Goal: Browse casually

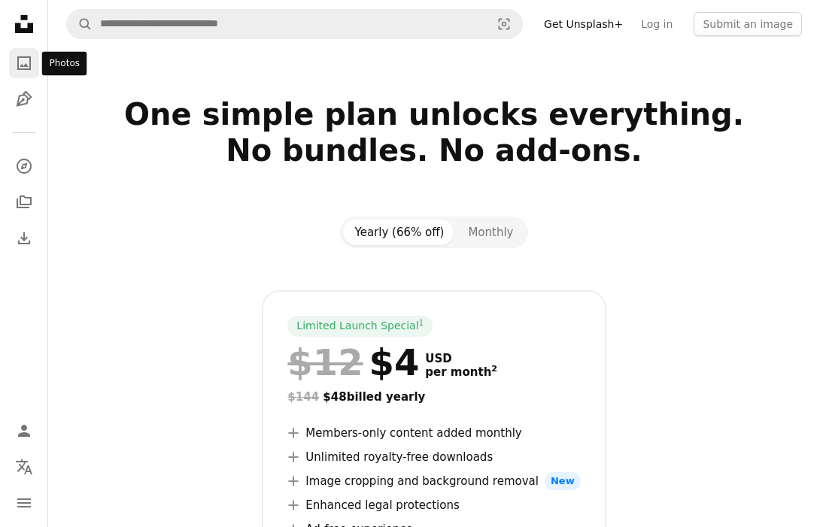
click at [26, 65] on icon "Photos" at bounding box center [24, 63] width 14 height 14
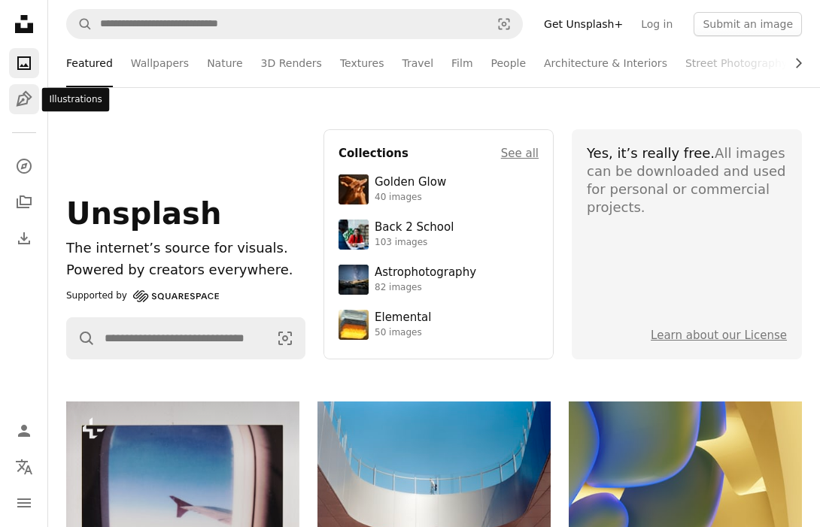
click at [25, 108] on link "Pen Tool" at bounding box center [24, 99] width 30 height 30
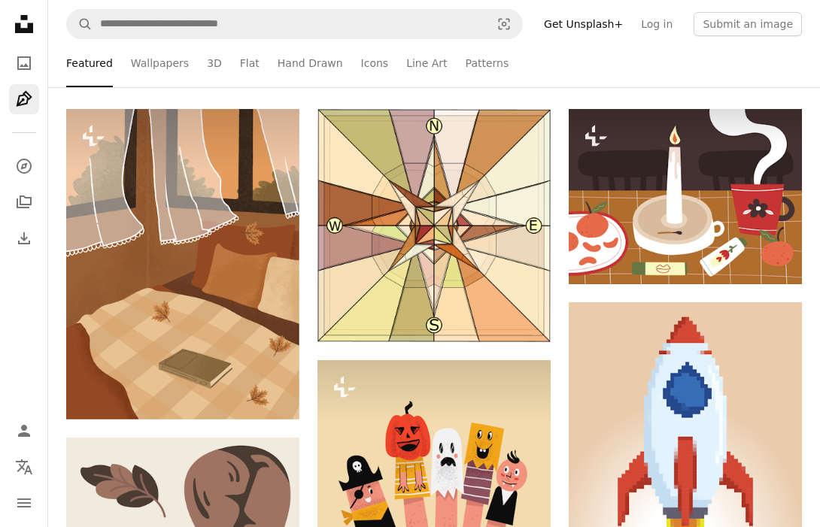
scroll to position [293, 0]
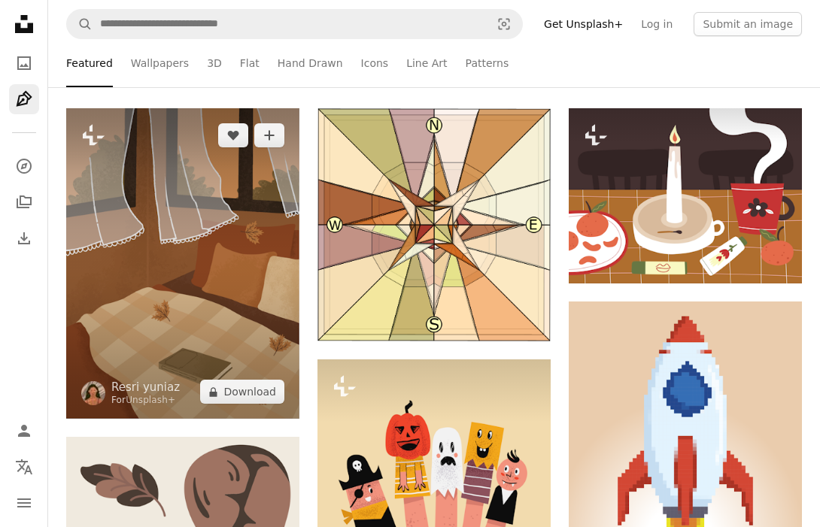
click at [174, 285] on img at bounding box center [182, 263] width 233 height 311
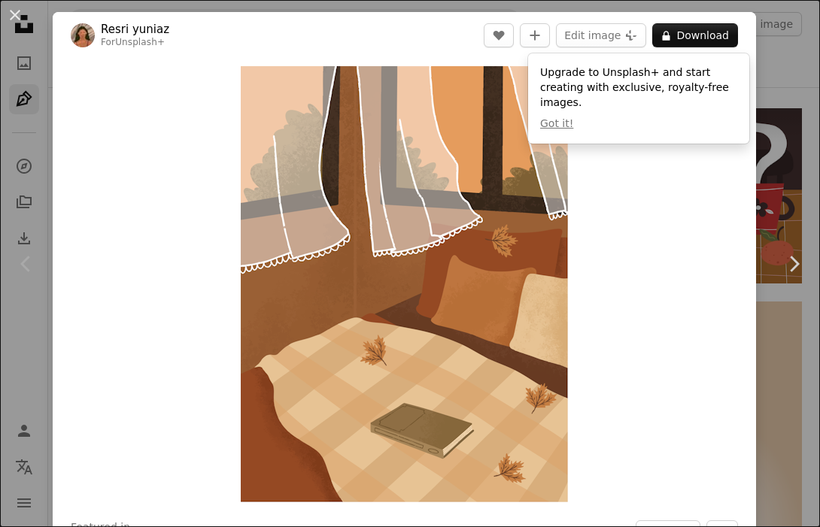
click at [585, 195] on div "Zoom in" at bounding box center [404, 284] width 703 height 451
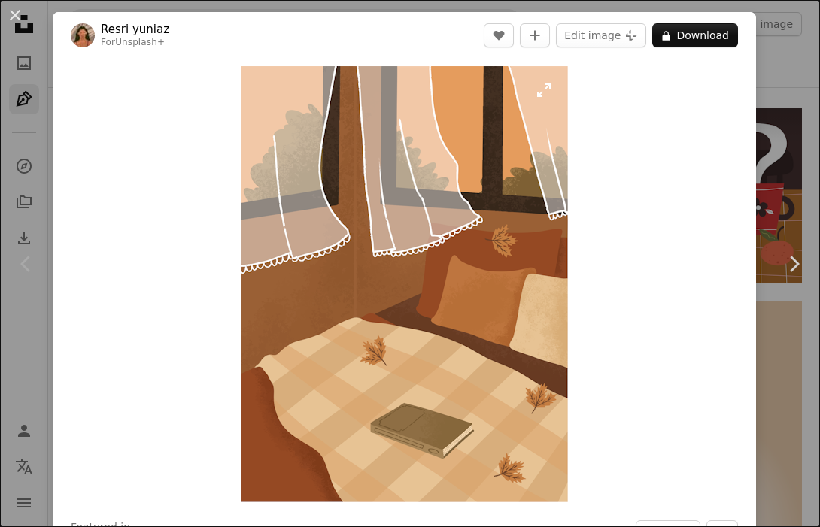
click at [547, 90] on img "Zoom in on this image" at bounding box center [404, 284] width 327 height 436
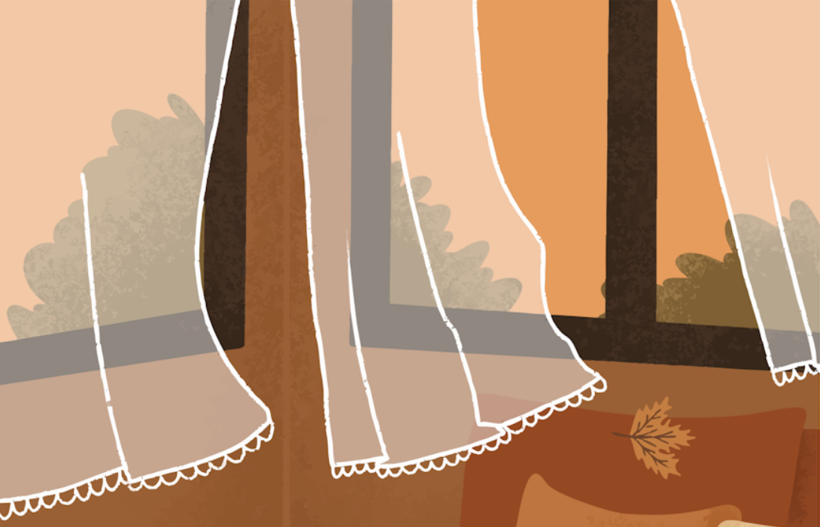
scroll to position [283, 0]
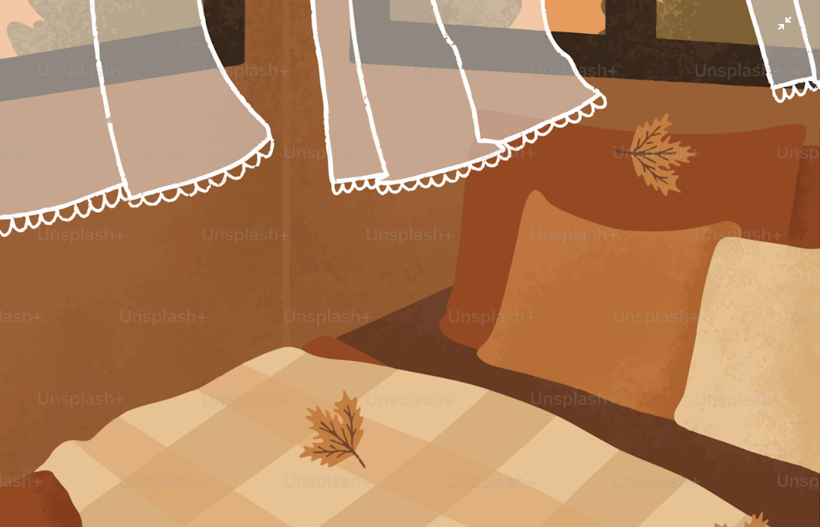
click at [435, 208] on img "Zoom out on this image" at bounding box center [409, 263] width 821 height 1095
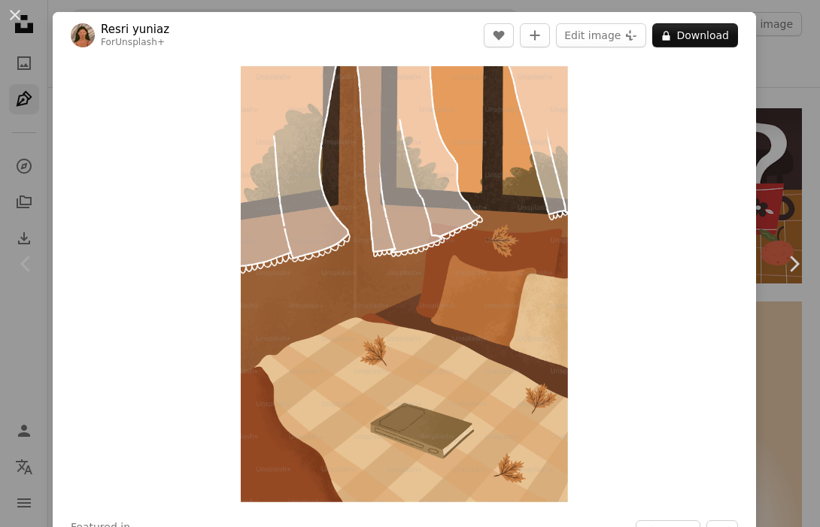
scroll to position [0, 0]
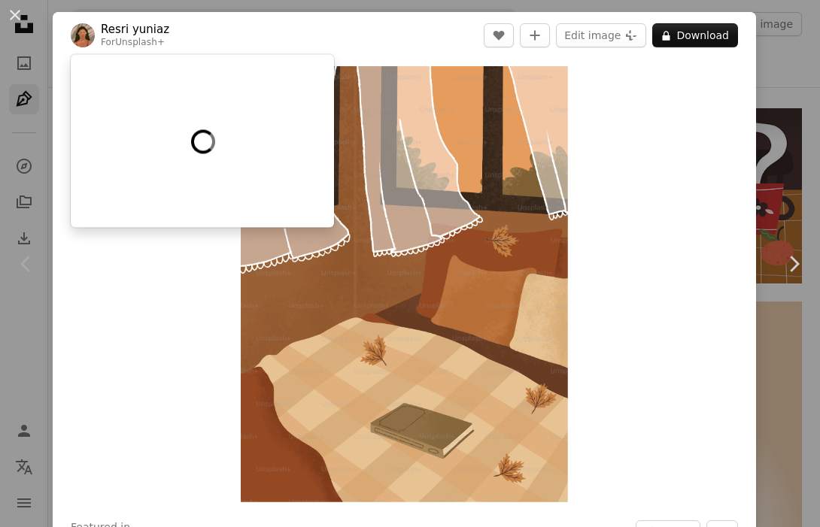
click at [141, 28] on link "Resri yuniaz" at bounding box center [135, 29] width 68 height 15
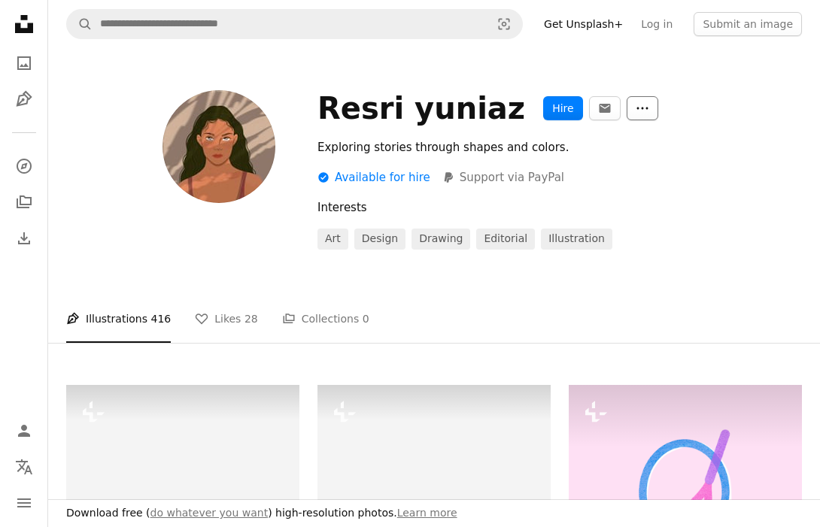
click at [635, 106] on icon "More Actions" at bounding box center [642, 109] width 14 height 14
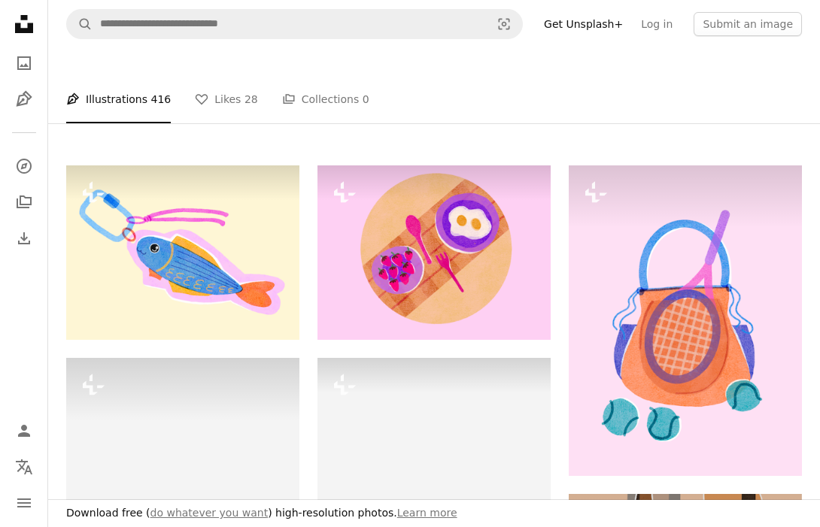
scroll to position [222, 0]
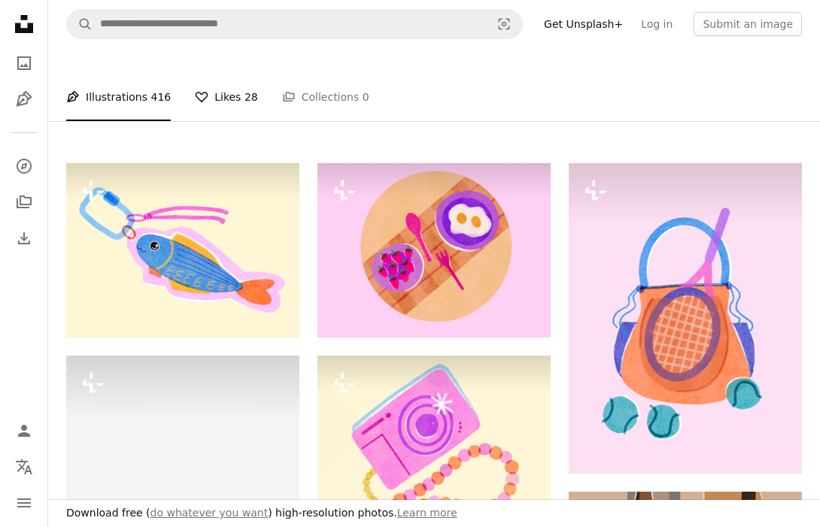
click at [208, 90] on link "A heart Likes 28" at bounding box center [226, 97] width 63 height 48
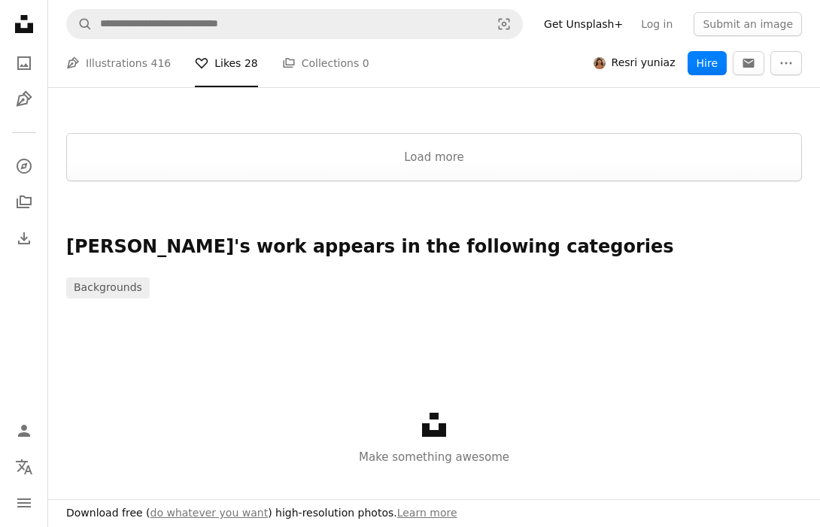
scroll to position [2160, 0]
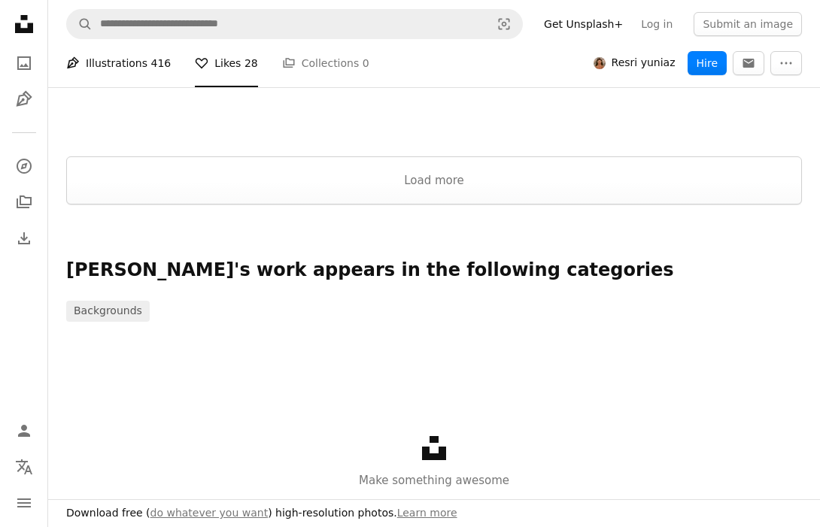
click at [135, 68] on link "Pen Tool Illustrations 416" at bounding box center [118, 63] width 105 height 48
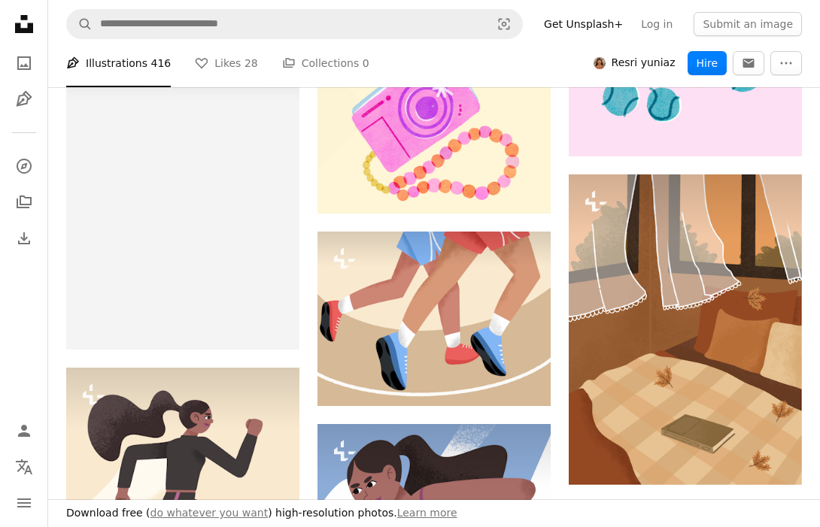
scroll to position [562, 0]
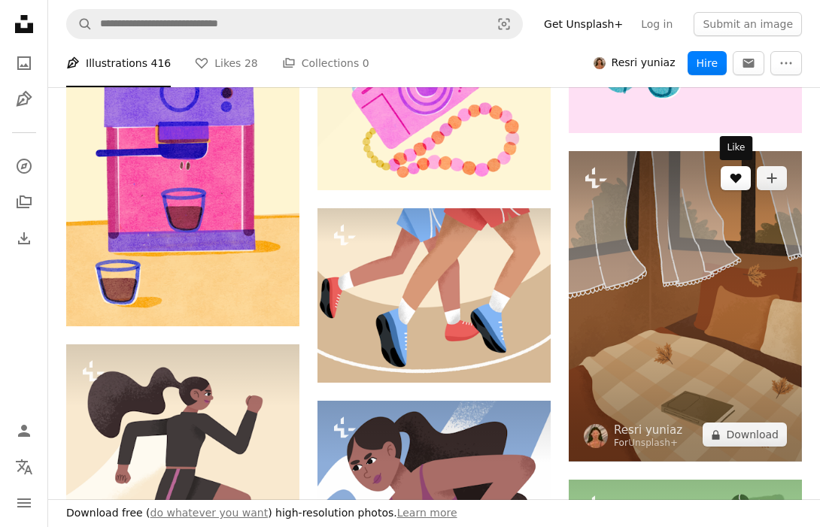
click at [739, 177] on icon "Like" at bounding box center [735, 179] width 11 height 10
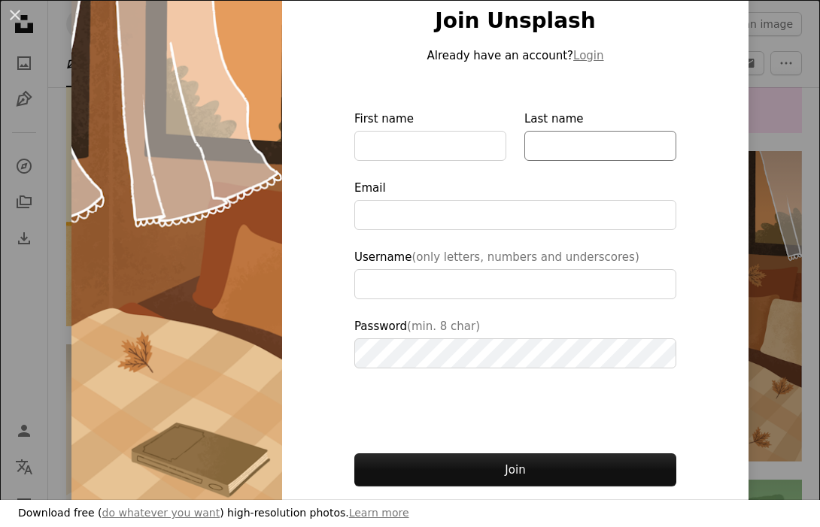
scroll to position [88, 0]
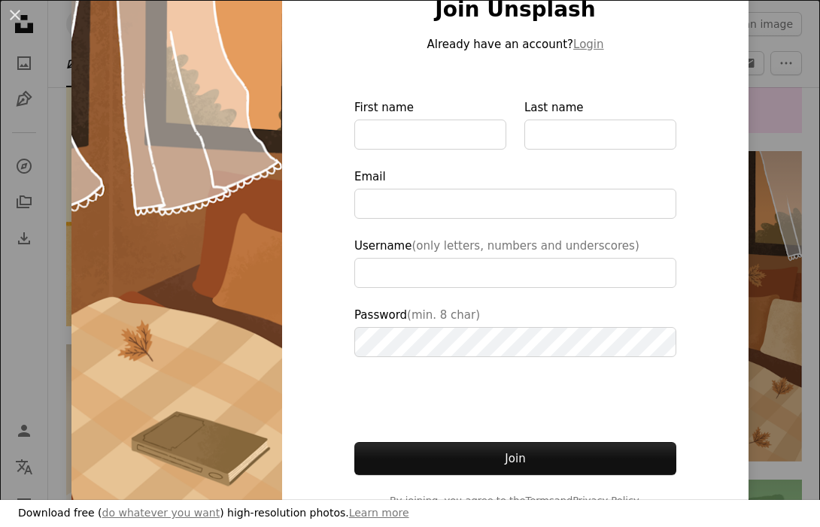
type input "**********"
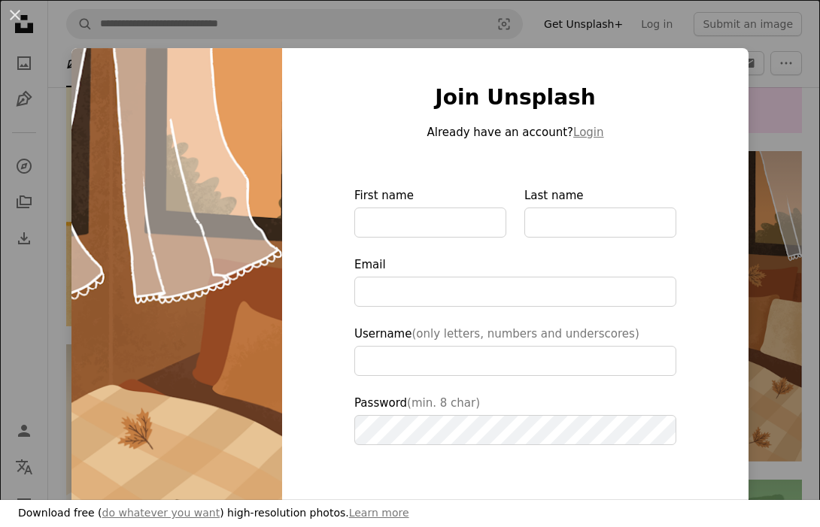
scroll to position [0, 0]
click at [17, 17] on button "An X shape" at bounding box center [15, 15] width 18 height 18
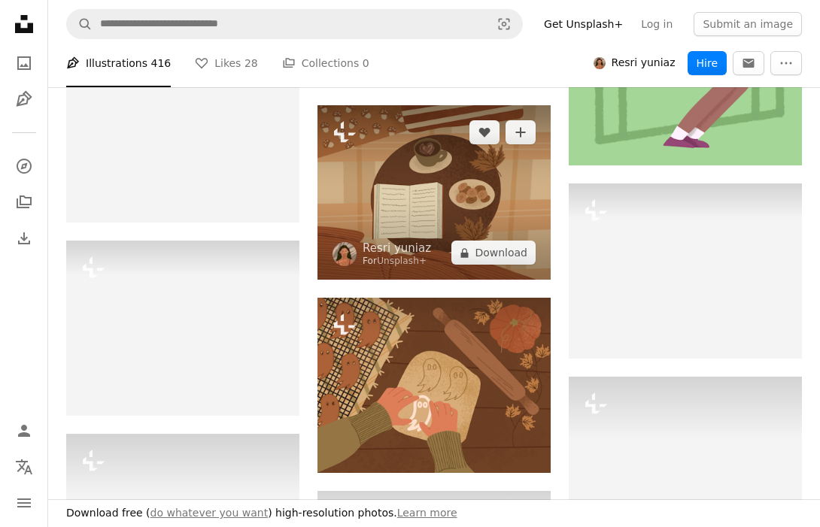
scroll to position [1183, 0]
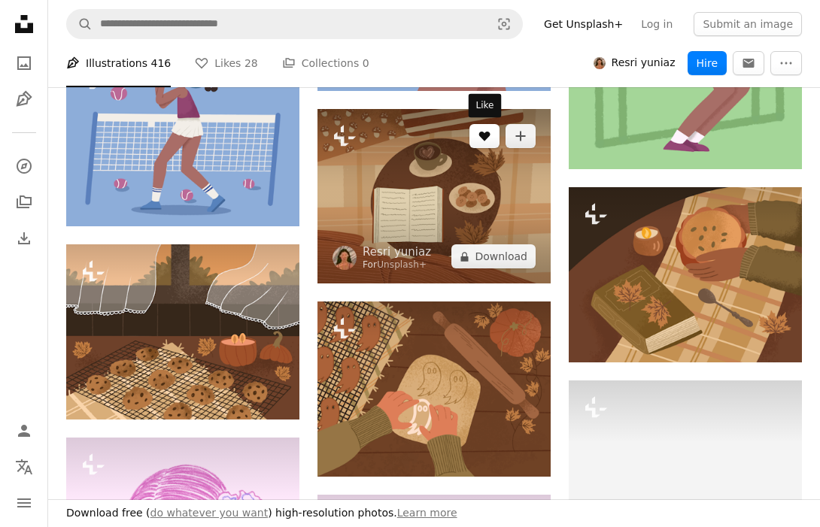
click at [489, 133] on icon "Like" at bounding box center [484, 137] width 11 height 10
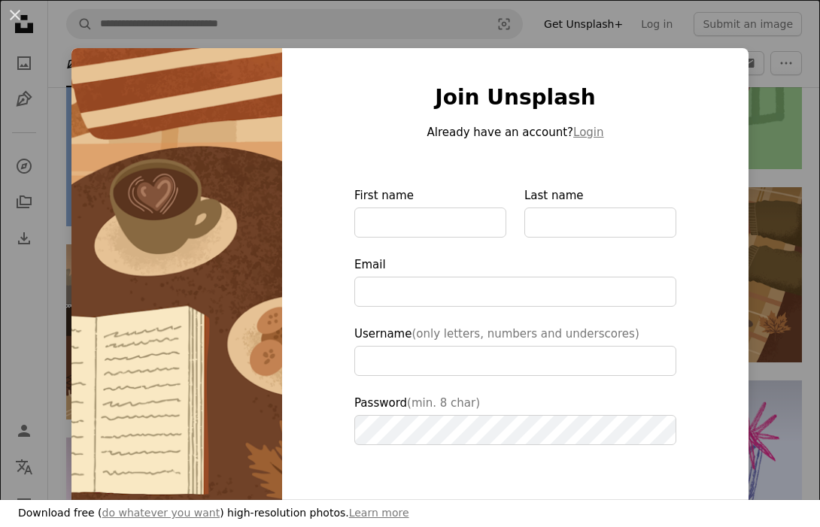
type input "**********"
click at [13, 18] on button "An X shape" at bounding box center [15, 15] width 18 height 18
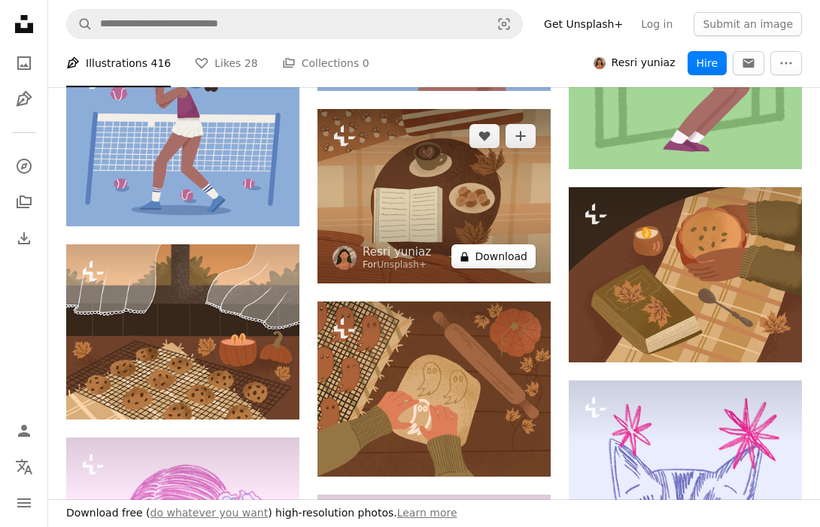
click at [513, 250] on button "A lock Download" at bounding box center [493, 256] width 84 height 24
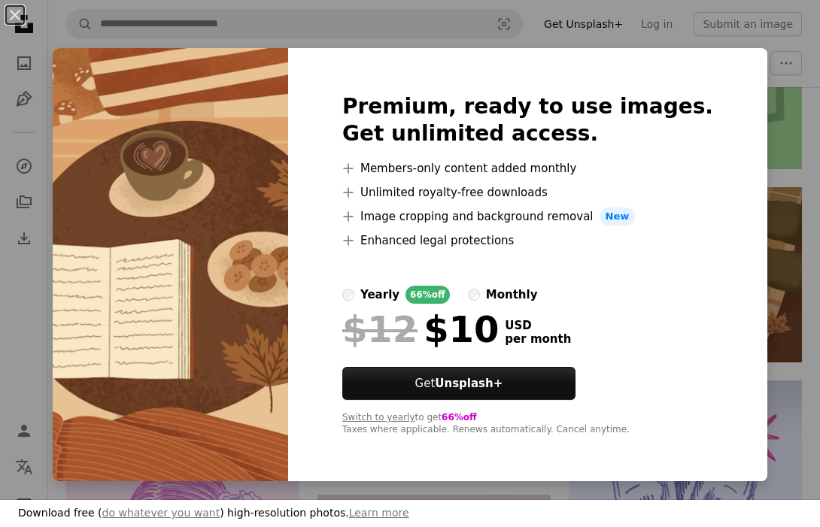
click at [408, 293] on label "yearly 66% off" at bounding box center [396, 295] width 108 height 18
click at [17, 15] on button "An X shape" at bounding box center [15, 15] width 18 height 18
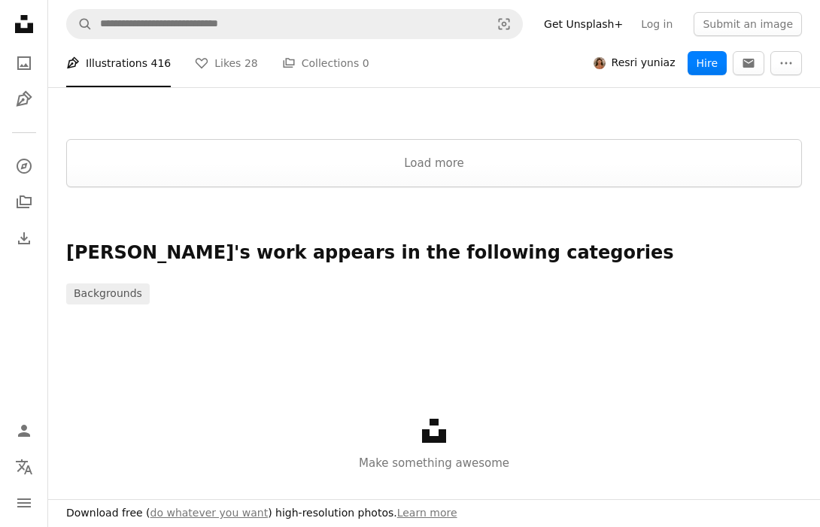
scroll to position [2196, 0]
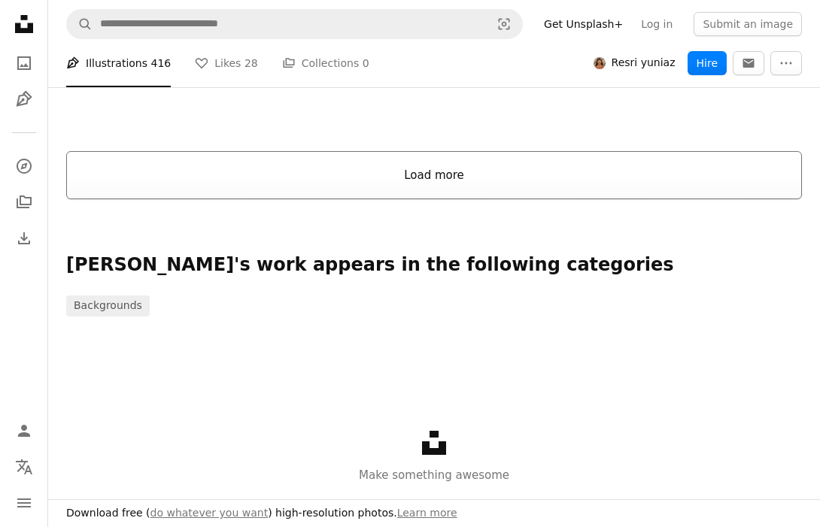
click at [407, 165] on button "Load more" at bounding box center [433, 175] width 735 height 48
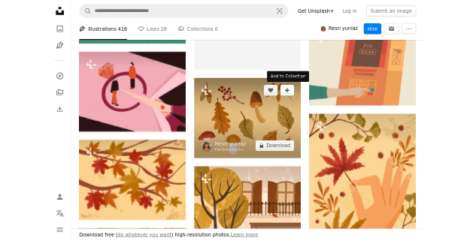
scroll to position [3841, 0]
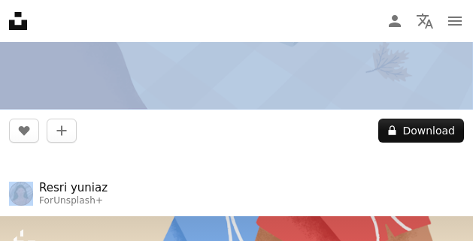
drag, startPoint x: 293, startPoint y: 123, endPoint x: 317, endPoint y: 0, distance: 125.6
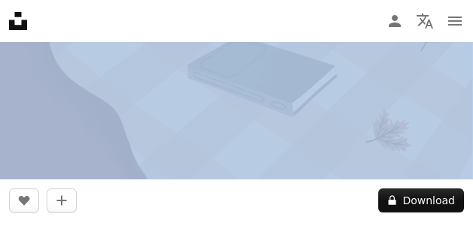
scroll to position [3874, 0]
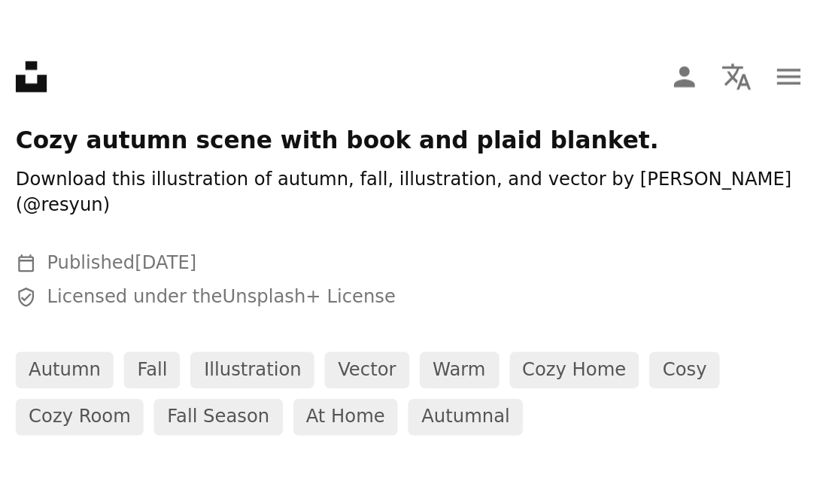
scroll to position [799, 0]
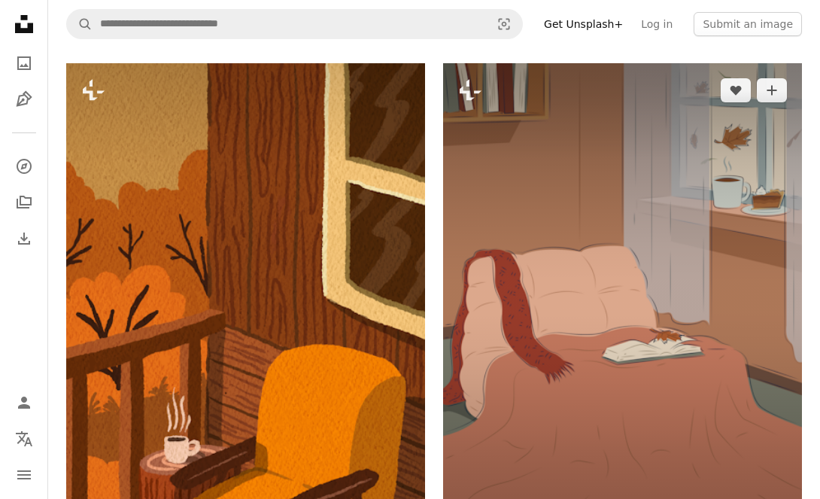
drag, startPoint x: 332, startPoint y: 122, endPoint x: 623, endPoint y: 244, distance: 314.8
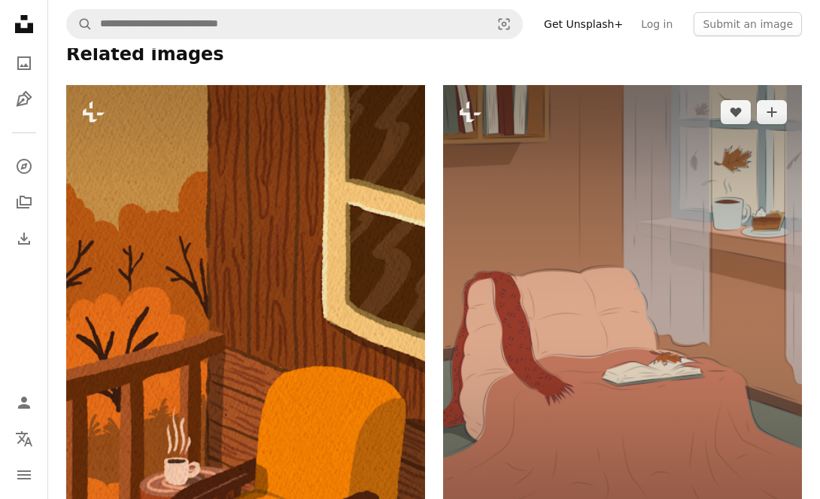
scroll to position [777, 0]
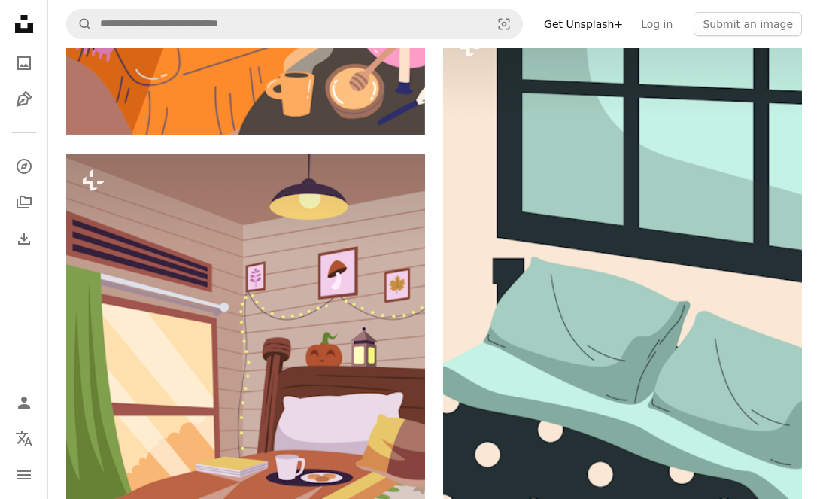
scroll to position [6887, 0]
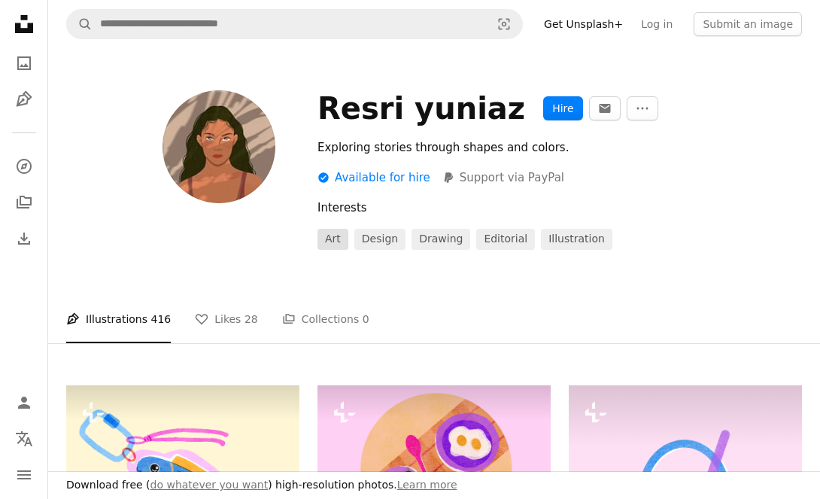
click at [321, 241] on link "art" at bounding box center [332, 239] width 31 height 21
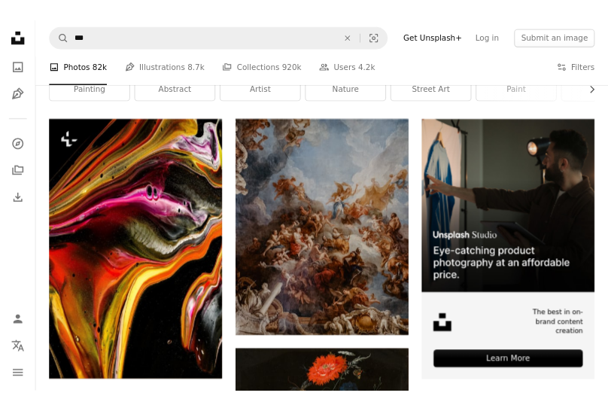
scroll to position [76, 0]
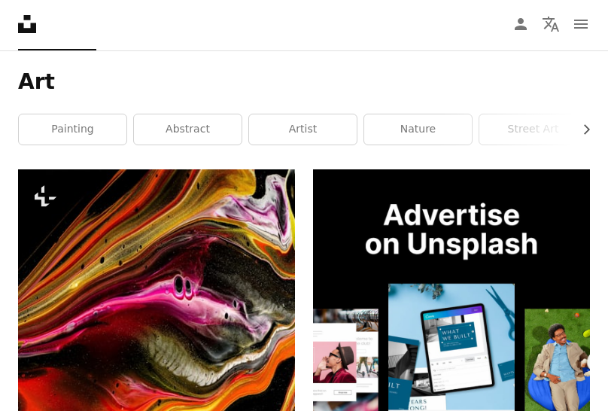
click at [417, 56] on div "Art Chevron right painting abstract artist nature street art paint art gallery …" at bounding box center [304, 109] width 608 height 119
